Goal: Task Accomplishment & Management: Manage account settings

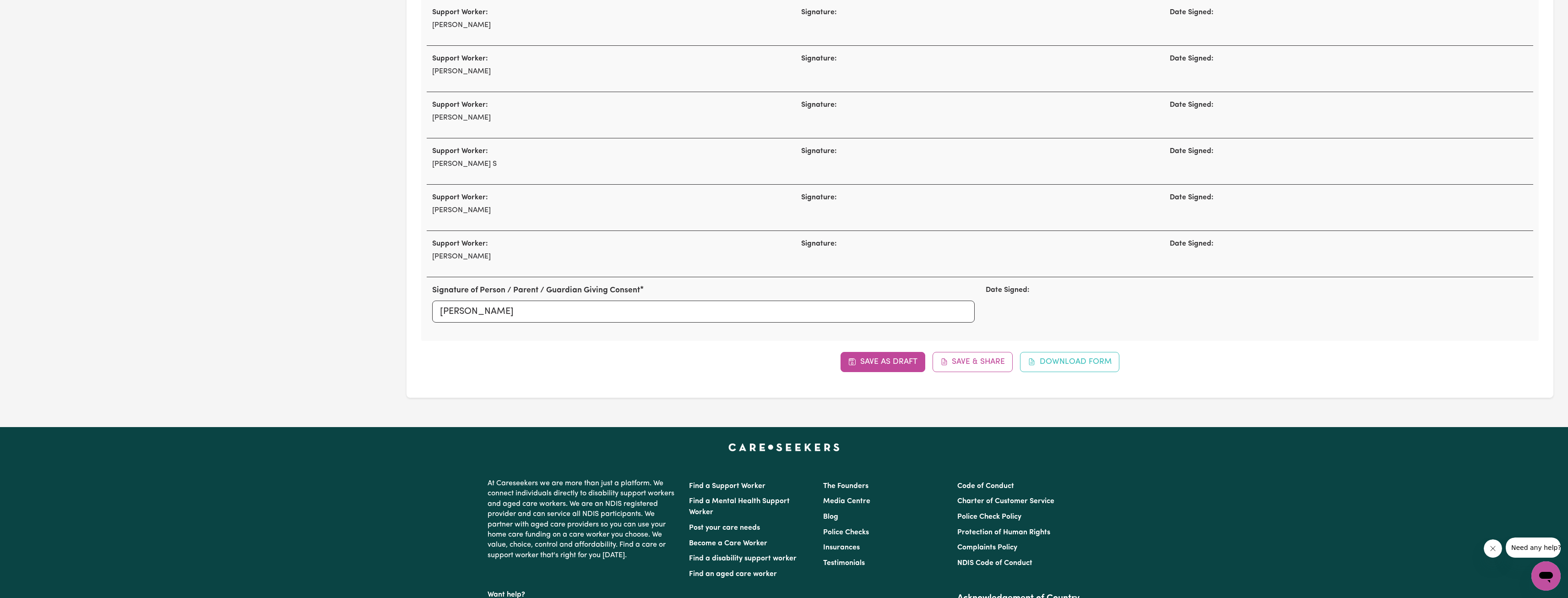
click at [373, 439] on footer "At Careseekers we are more than just a platform. We connect individuals directl…" at bounding box center [784, 609] width 1568 height 365
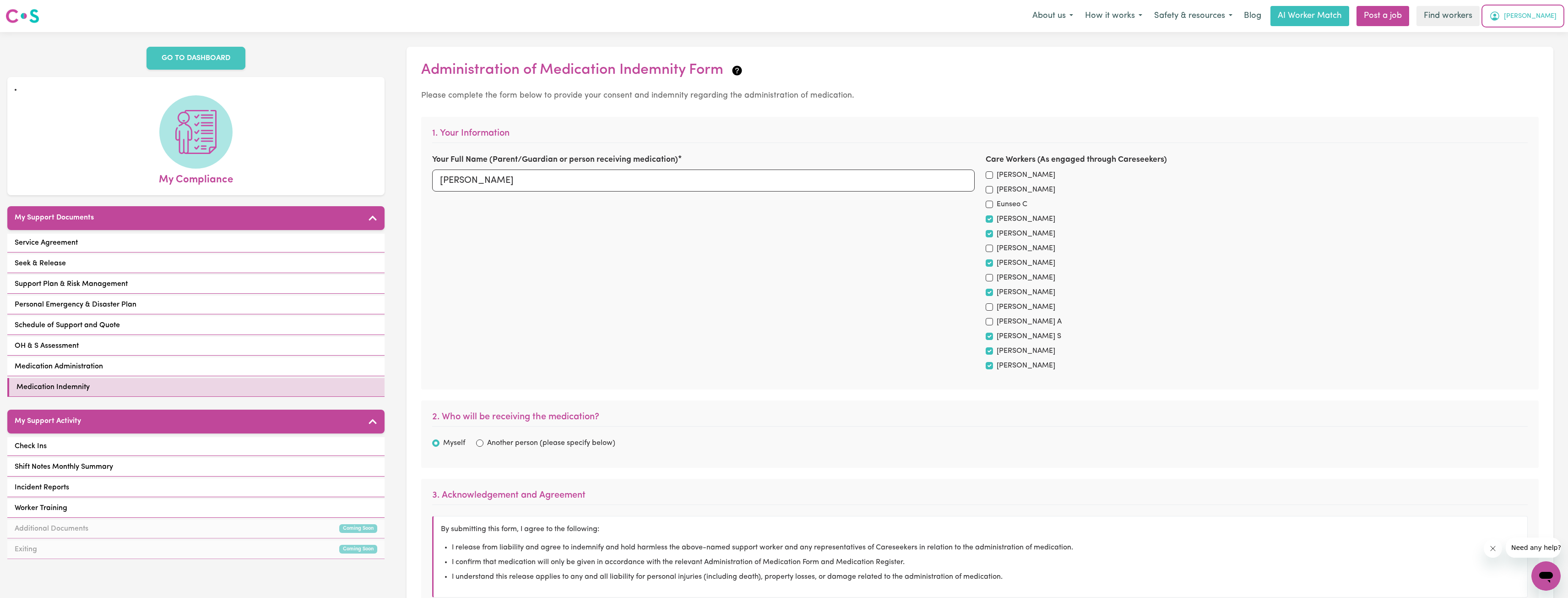
click at [1541, 18] on span "[PERSON_NAME]" at bounding box center [1530, 16] width 52 height 10
click at [1519, 45] on link "Logout" at bounding box center [1525, 52] width 72 height 18
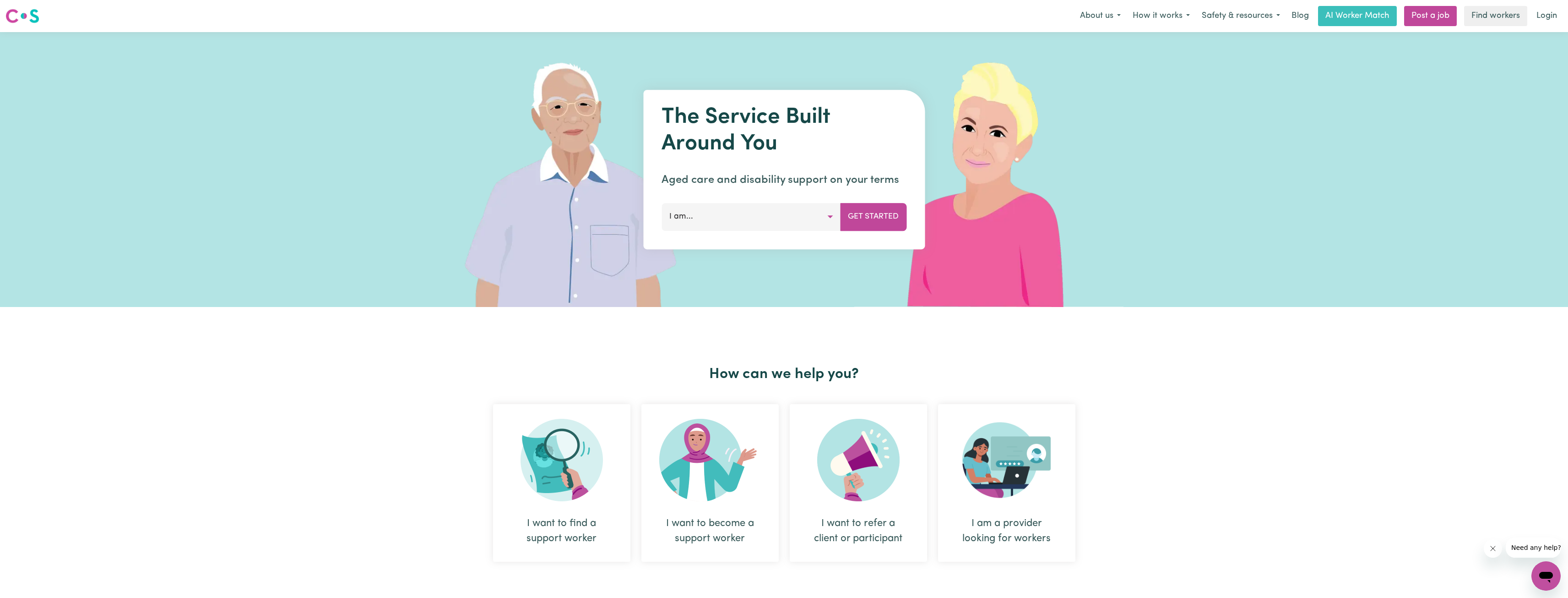
click at [1542, 15] on link "Login" at bounding box center [1547, 16] width 32 height 20
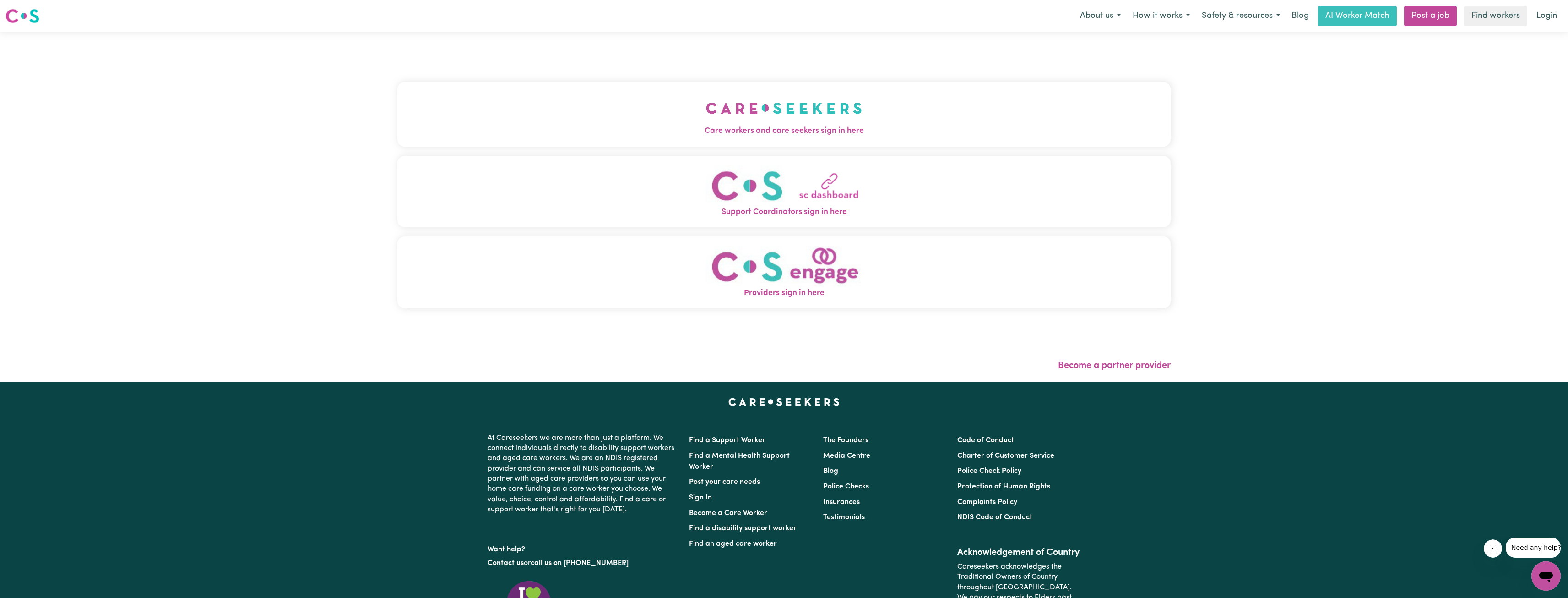
click at [770, 129] on span "Care workers and care seekers sign in here" at bounding box center [784, 131] width 773 height 12
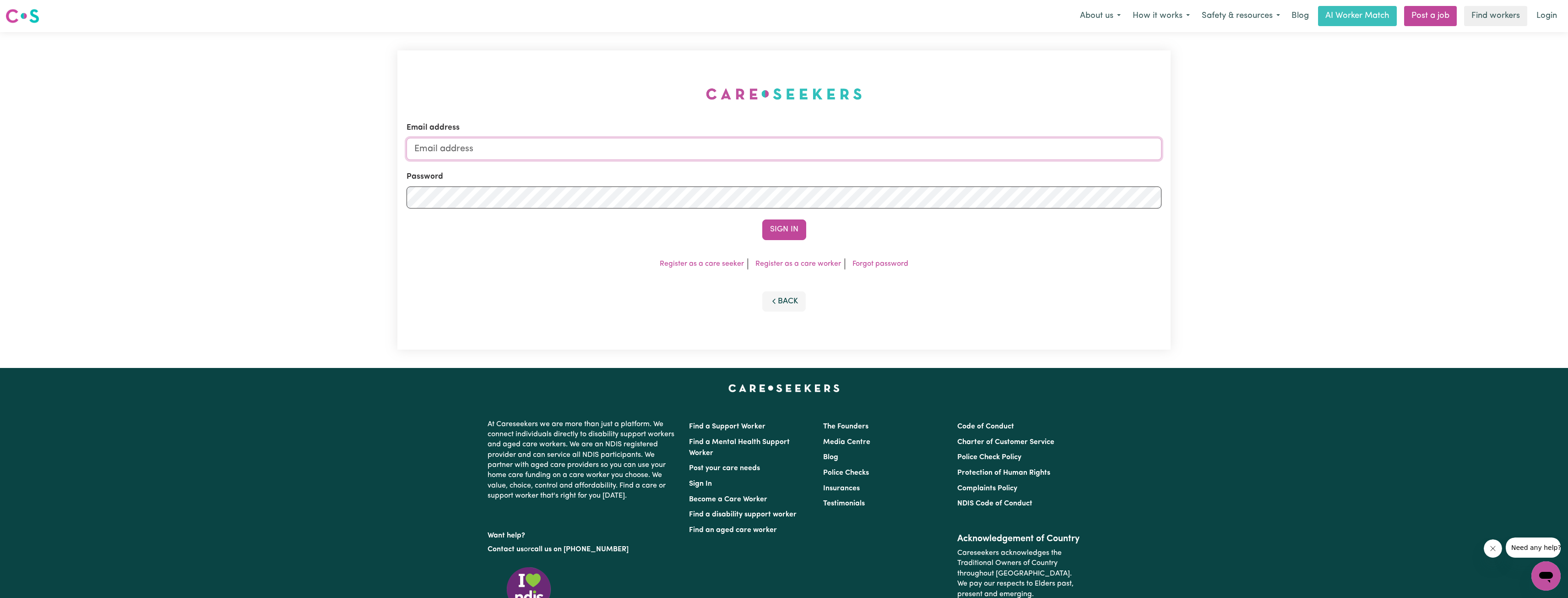
click at [878, 160] on input "Email address" at bounding box center [784, 149] width 755 height 22
drag, startPoint x: 462, startPoint y: 149, endPoint x: 671, endPoint y: 178, distance: 211.0
click at [668, 178] on form "Email address [EMAIL_ADDRESS][PERSON_NAME][DOMAIN_NAME] Password Sign In" at bounding box center [784, 180] width 755 height 118
type input "[EMAIL_ADDRESS][DOMAIN_NAME]"
click at [780, 231] on button "Sign In" at bounding box center [784, 229] width 44 height 20
